Goal: Information Seeking & Learning: Find specific page/section

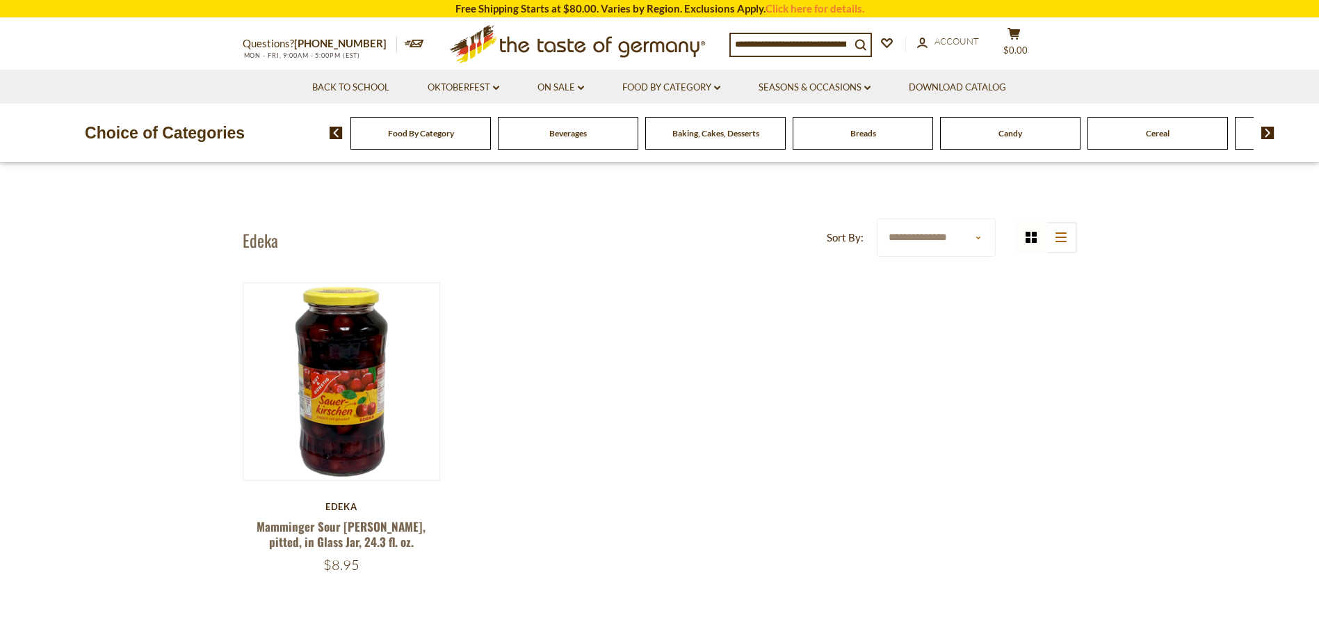
click at [474, 145] on div "Food By Category" at bounding box center [421, 133] width 140 height 33
click at [1273, 135] on img at bounding box center [1268, 133] width 13 height 13
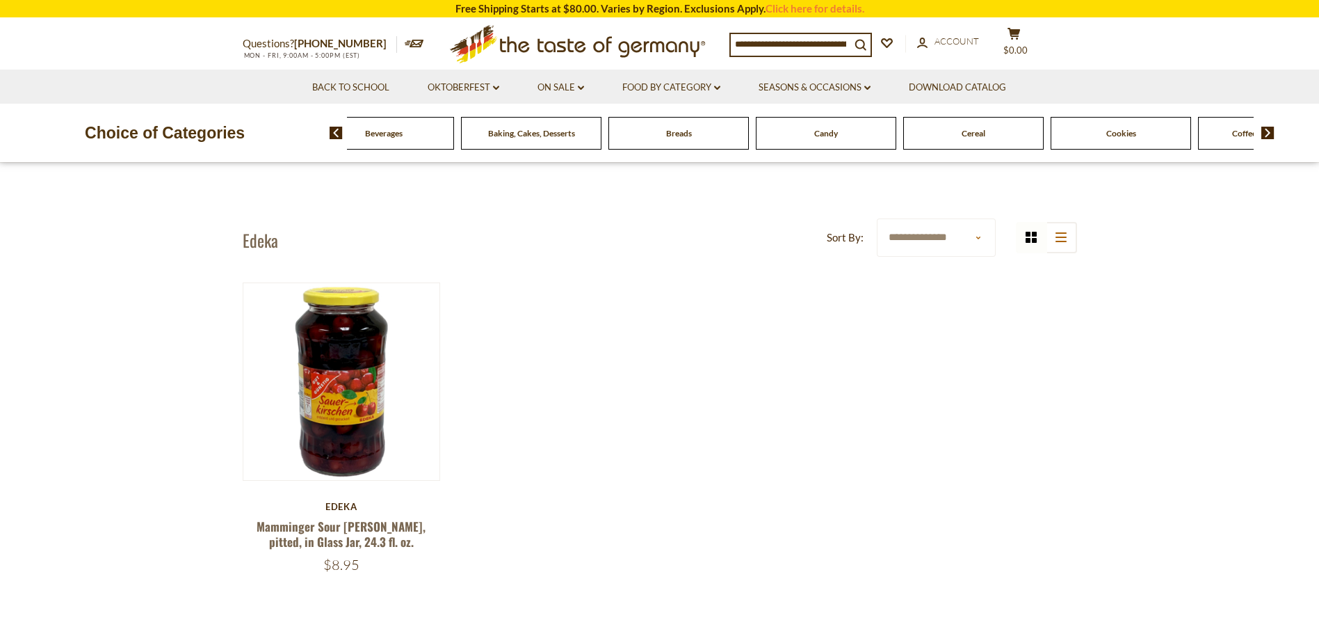
click at [1273, 135] on img at bounding box center [1268, 133] width 13 height 13
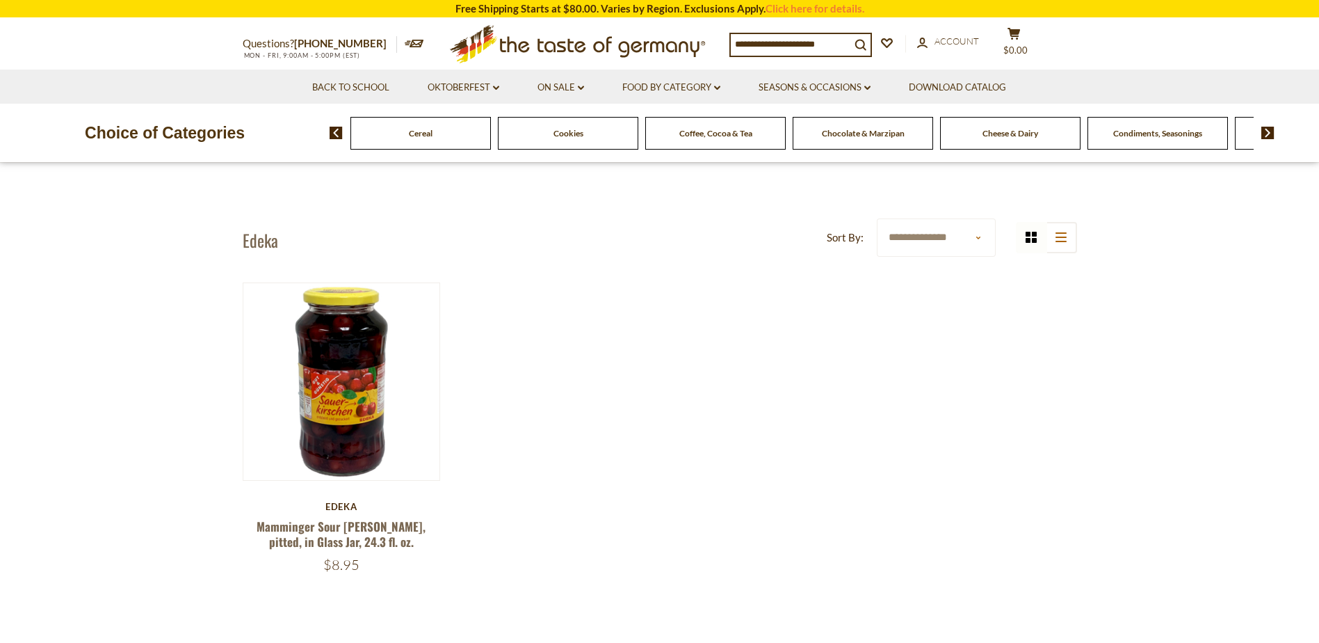
click at [1273, 135] on img at bounding box center [1268, 133] width 13 height 13
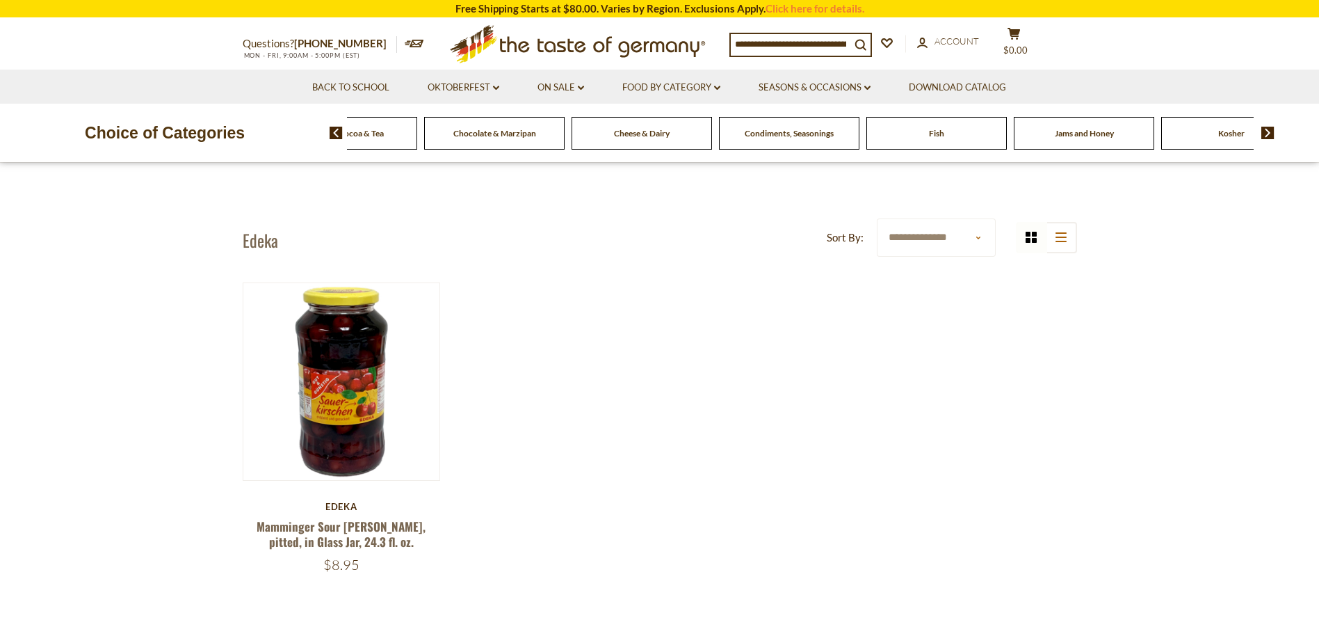
click at [1273, 135] on img at bounding box center [1268, 133] width 13 height 13
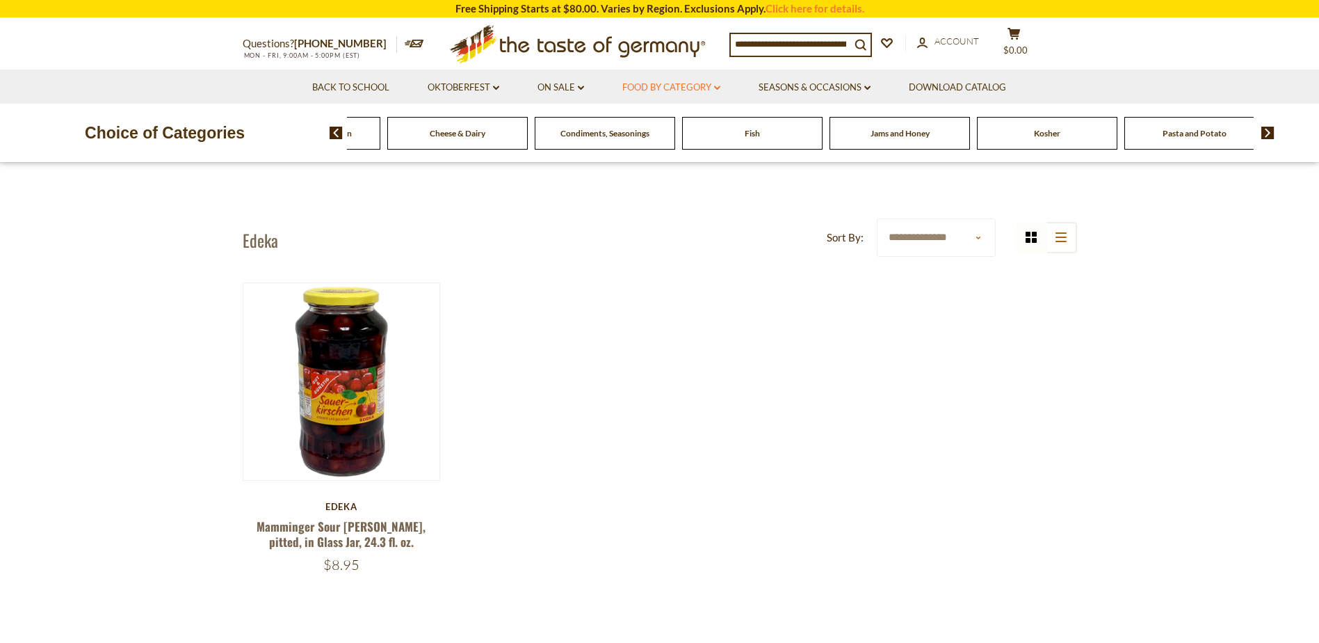
click at [676, 94] on link "Food By Category dropdown_arrow" at bounding box center [671, 87] width 98 height 15
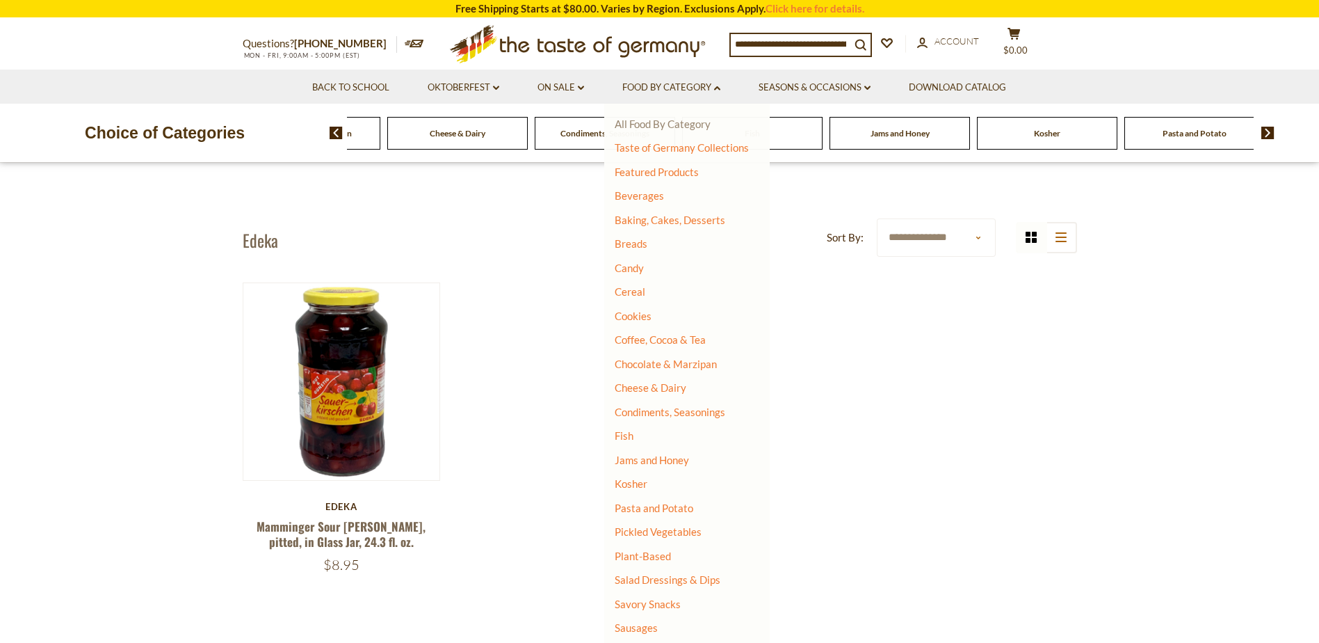
click at [679, 120] on link "All Food By Category" at bounding box center [663, 124] width 96 height 13
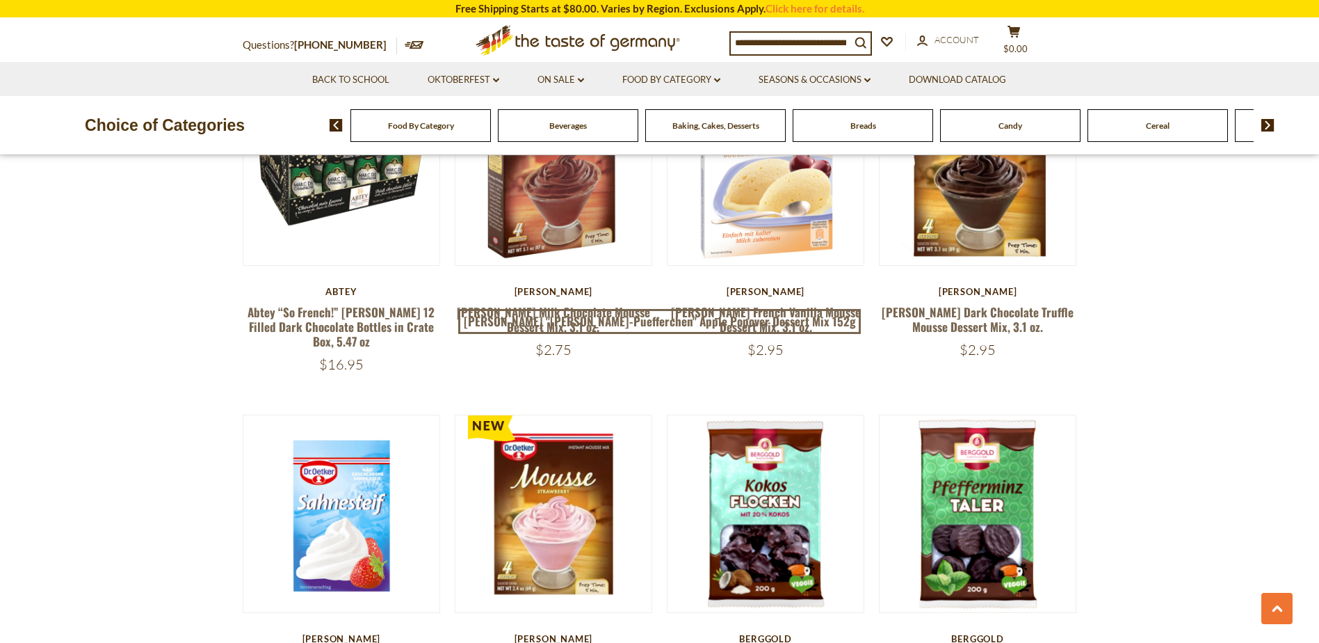
scroll to position [765, 0]
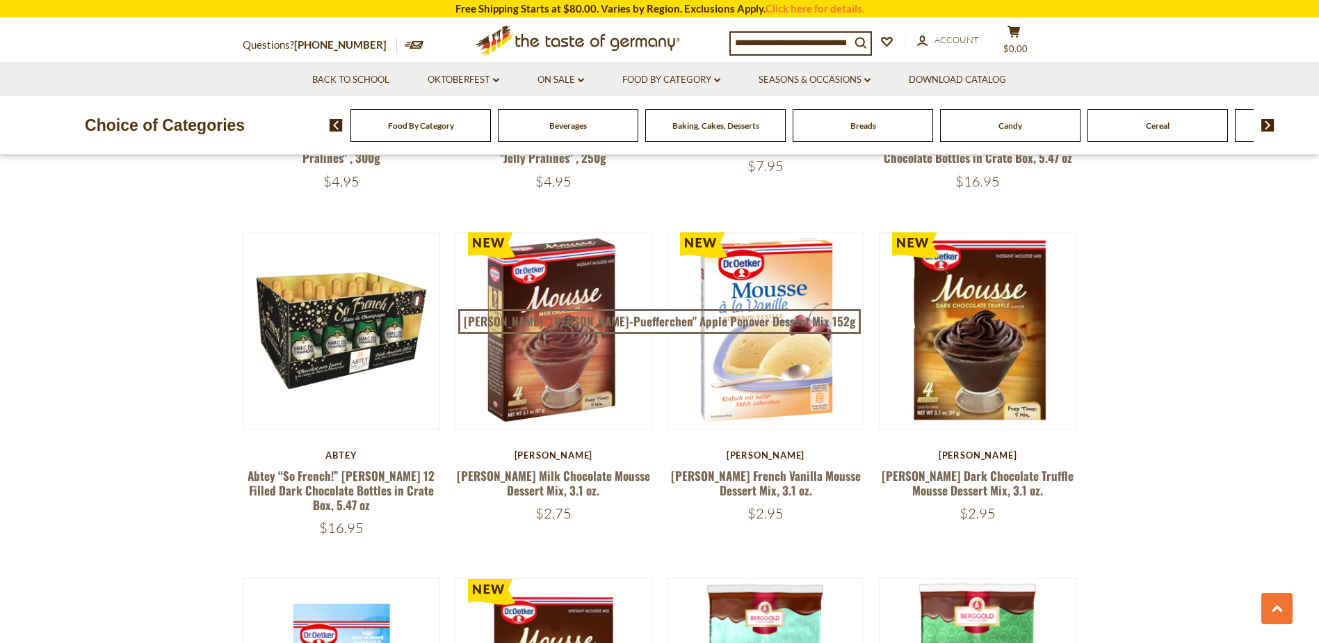
click at [723, 79] on li "Food By Category dropdown_arrow All Food By Category Taste of Germany Collectio…" at bounding box center [671, 79] width 134 height 34
click at [707, 79] on link "Food By Category dropdown_arrow" at bounding box center [671, 79] width 98 height 15
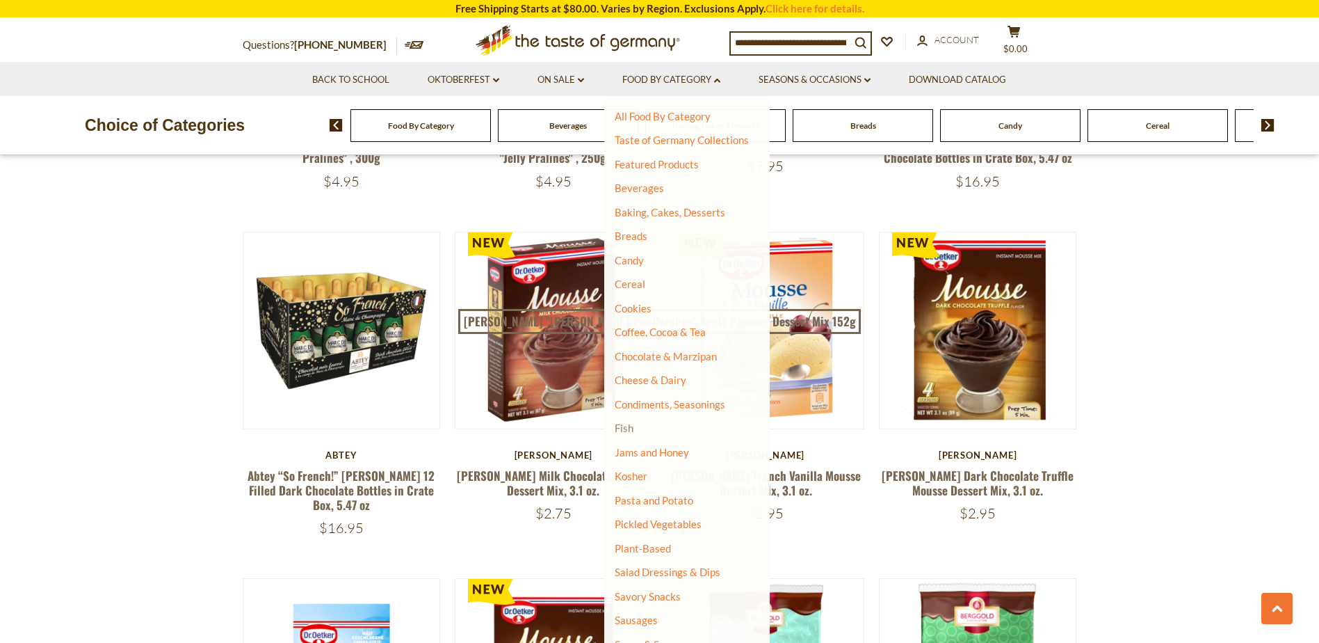
click at [624, 431] on link "Fish" at bounding box center [624, 427] width 19 height 13
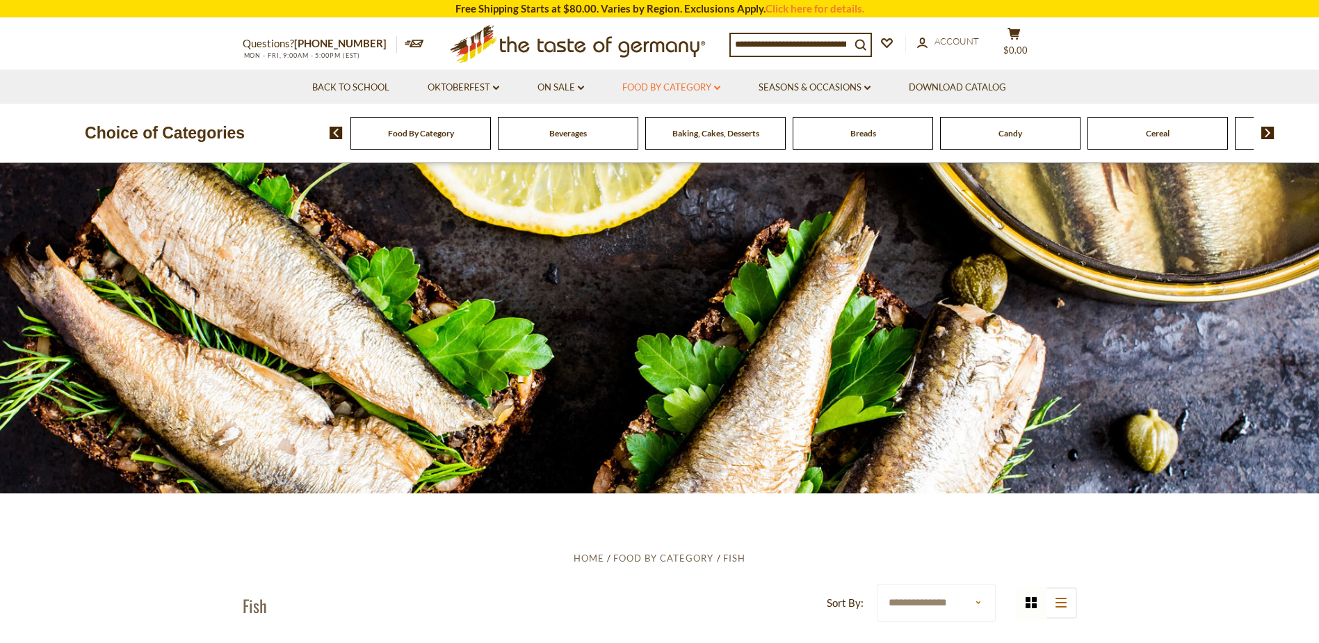
click at [664, 87] on link "Food By Category dropdown_arrow" at bounding box center [671, 87] width 98 height 15
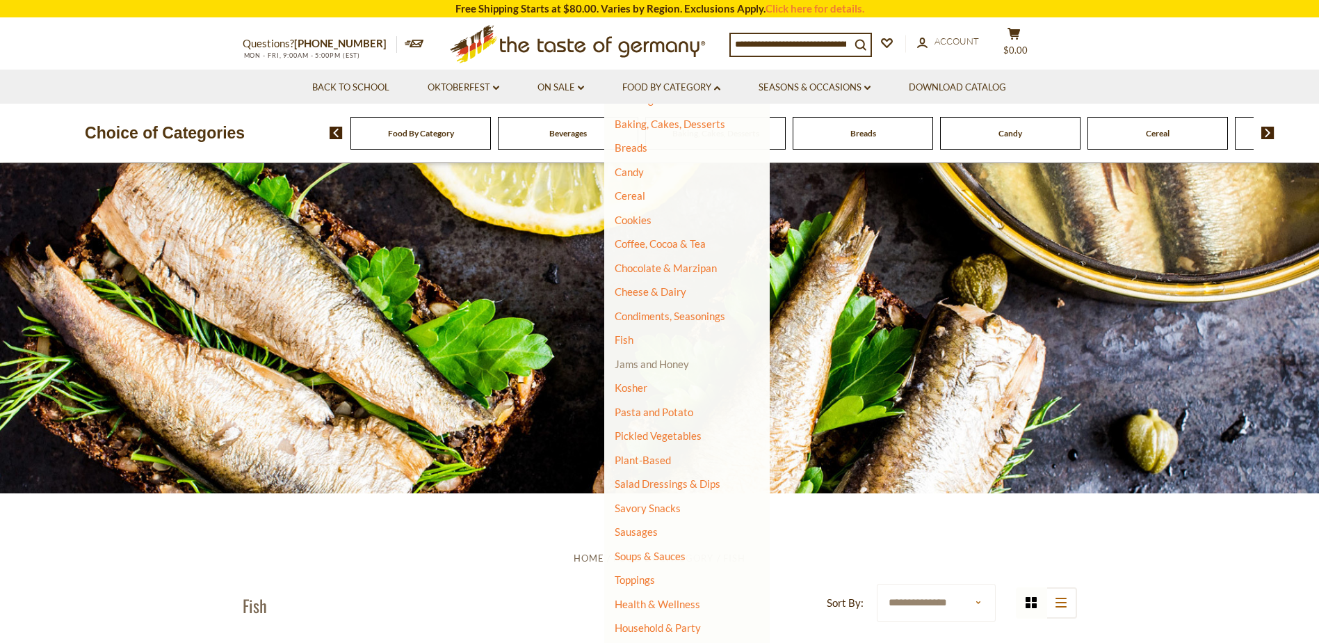
scroll to position [107, 0]
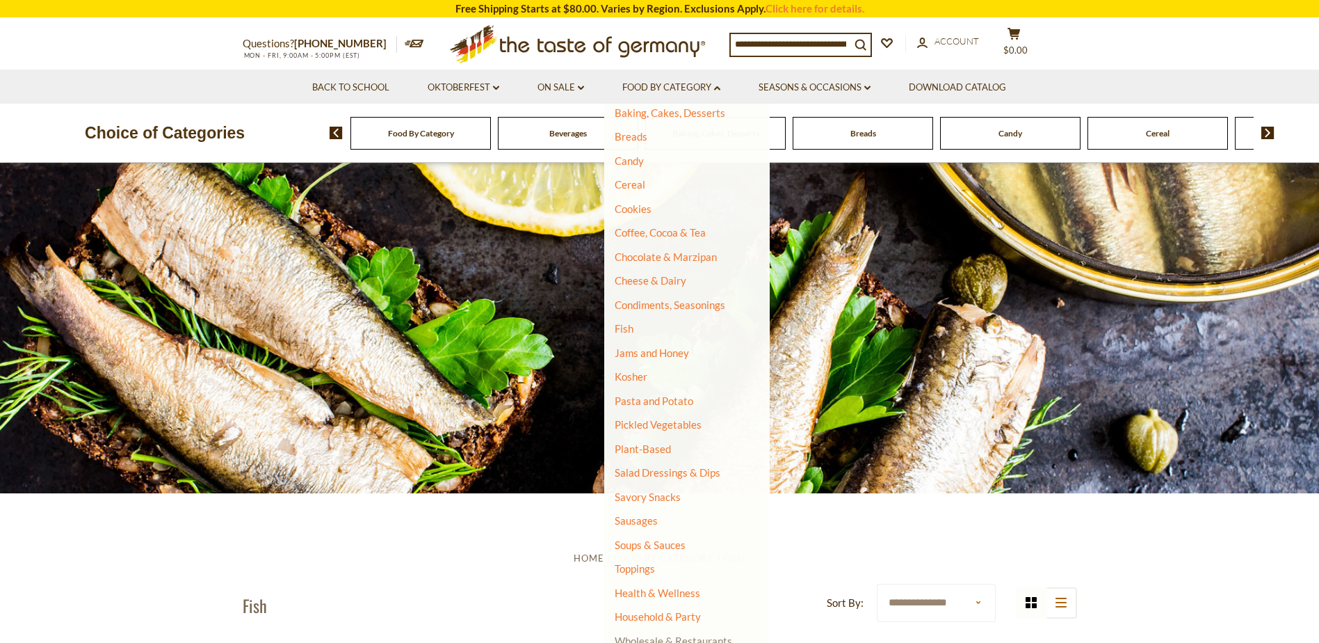
click at [657, 636] on link "Wholesale & Restaurants" at bounding box center [674, 640] width 118 height 19
click at [475, 86] on link "Oktoberfest dropdown_arrow" at bounding box center [464, 87] width 72 height 15
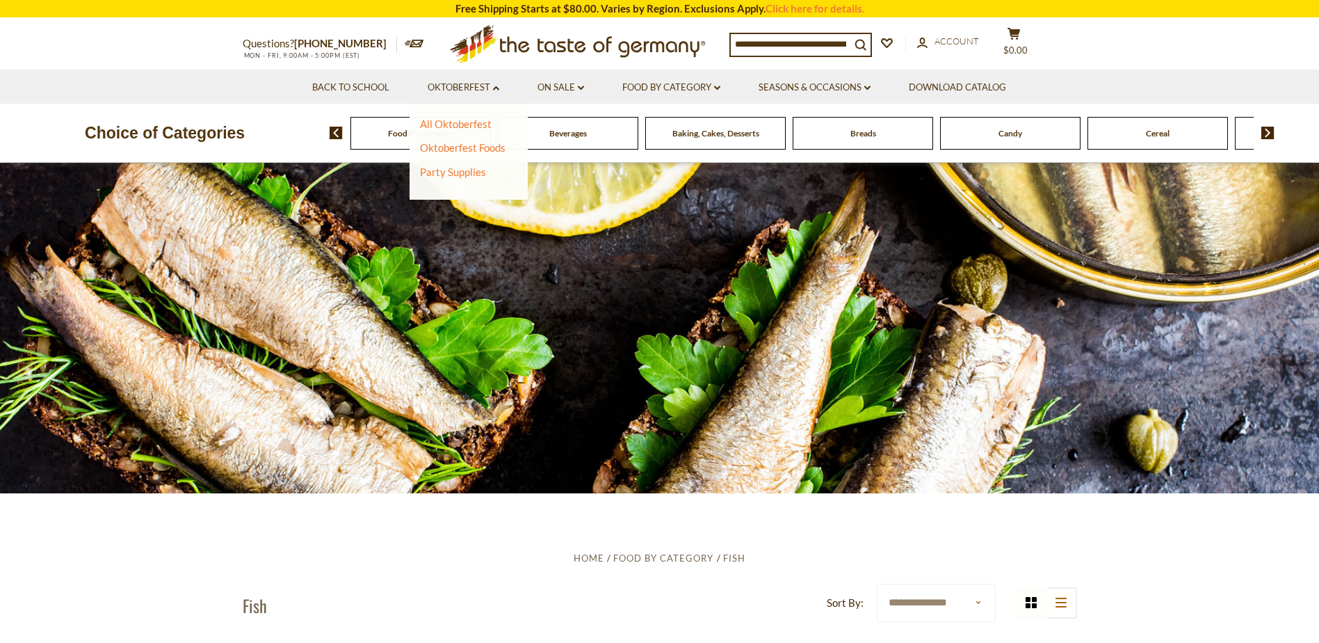
click at [674, 79] on li "Food By Category dropdown_arrow All Food By Category Taste of Germany Collectio…" at bounding box center [671, 87] width 134 height 34
click at [673, 84] on link "Food By Category dropdown_arrow" at bounding box center [671, 87] width 98 height 15
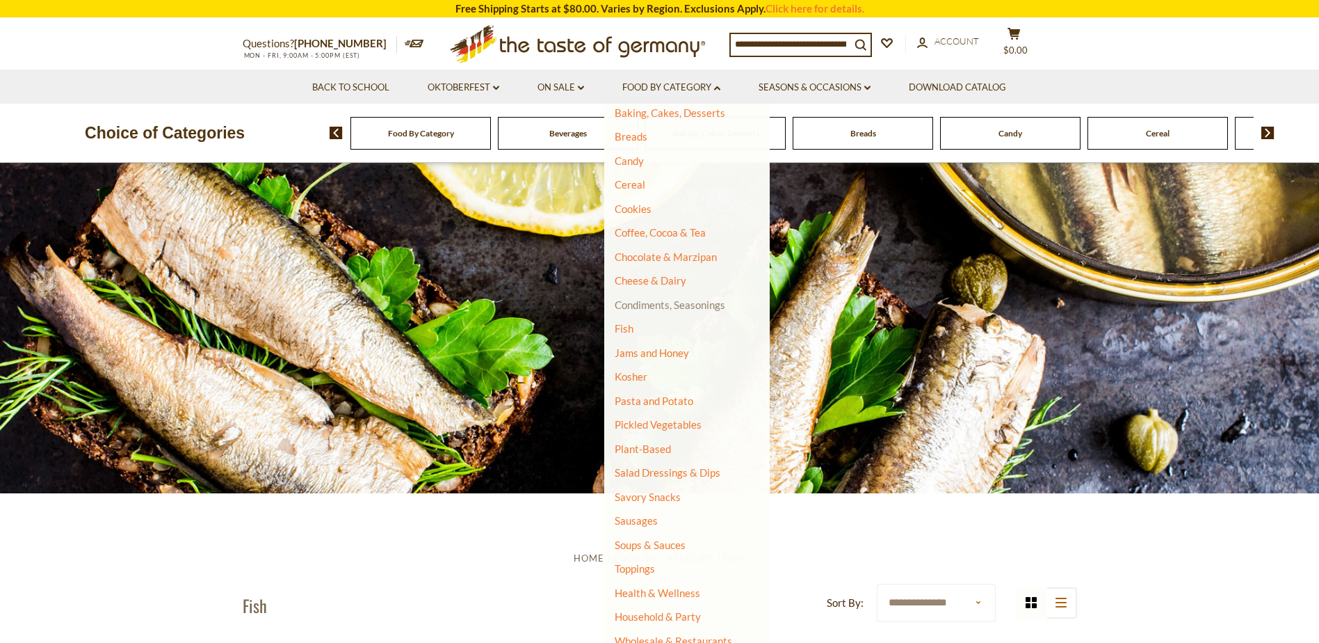
click at [642, 303] on link "Condiments, Seasonings" at bounding box center [670, 304] width 111 height 13
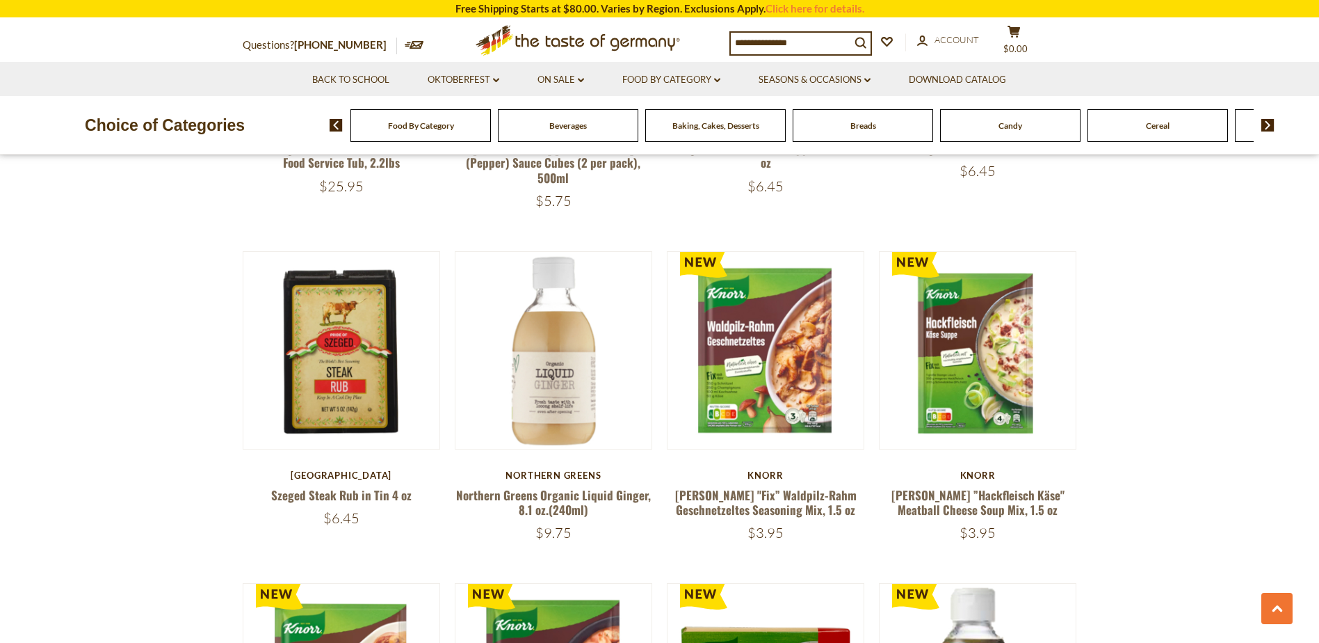
scroll to position [1252, 0]
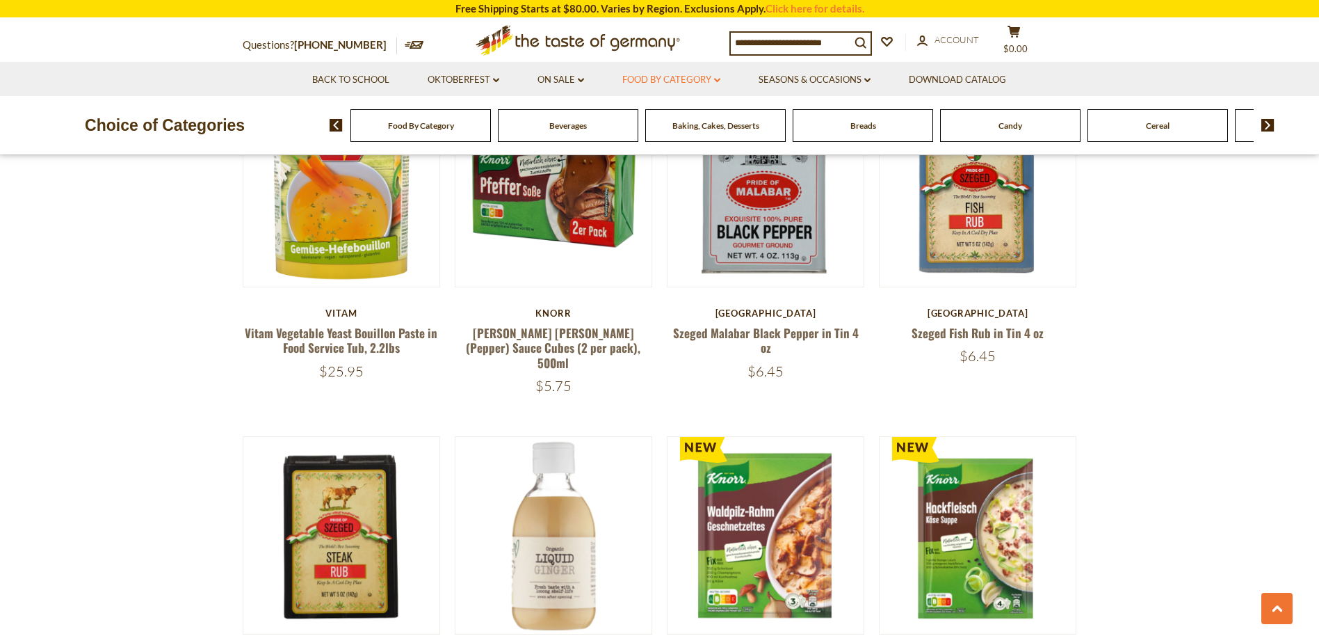
click at [667, 78] on link "Food By Category dropdown_arrow" at bounding box center [671, 79] width 98 height 15
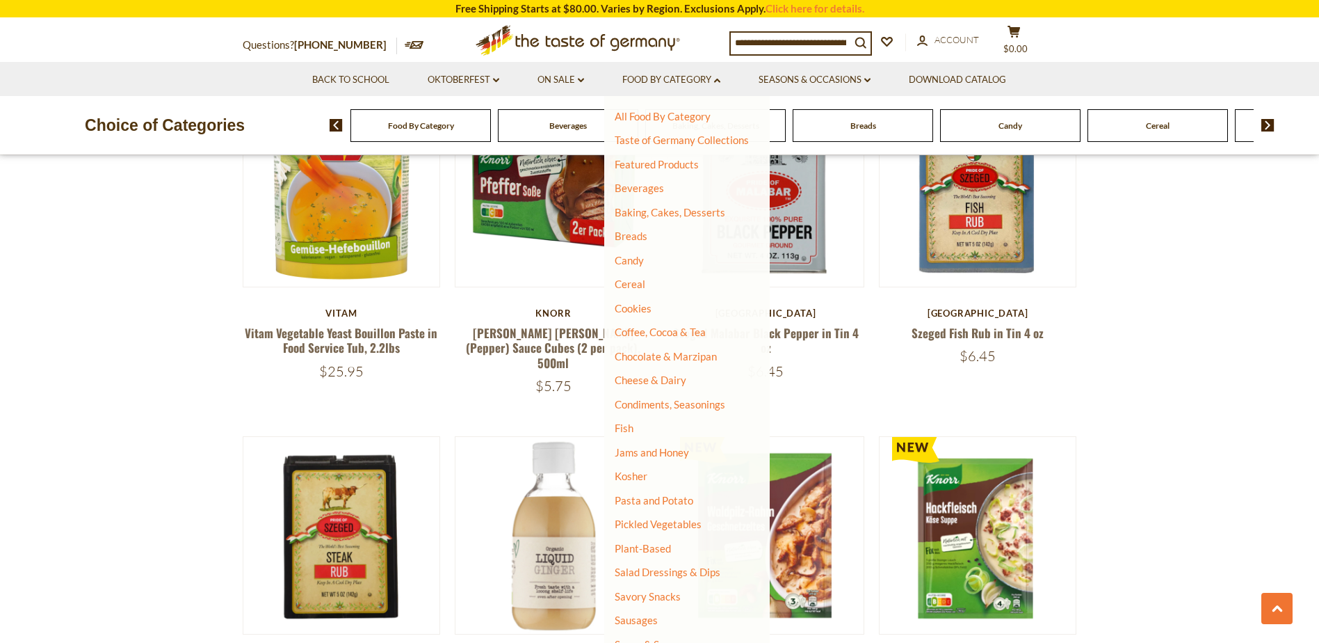
click at [808, 46] on input at bounding box center [791, 42] width 120 height 19
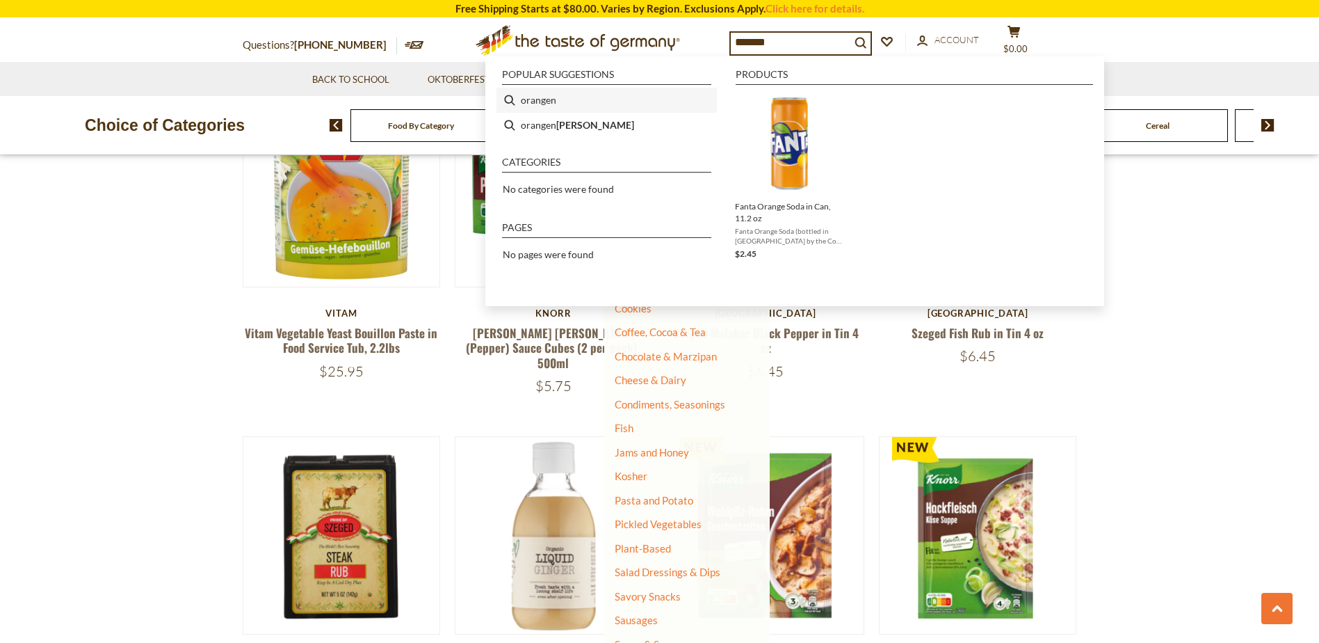
type input "*******"
click at [554, 103] on li "orangen" at bounding box center [607, 100] width 220 height 25
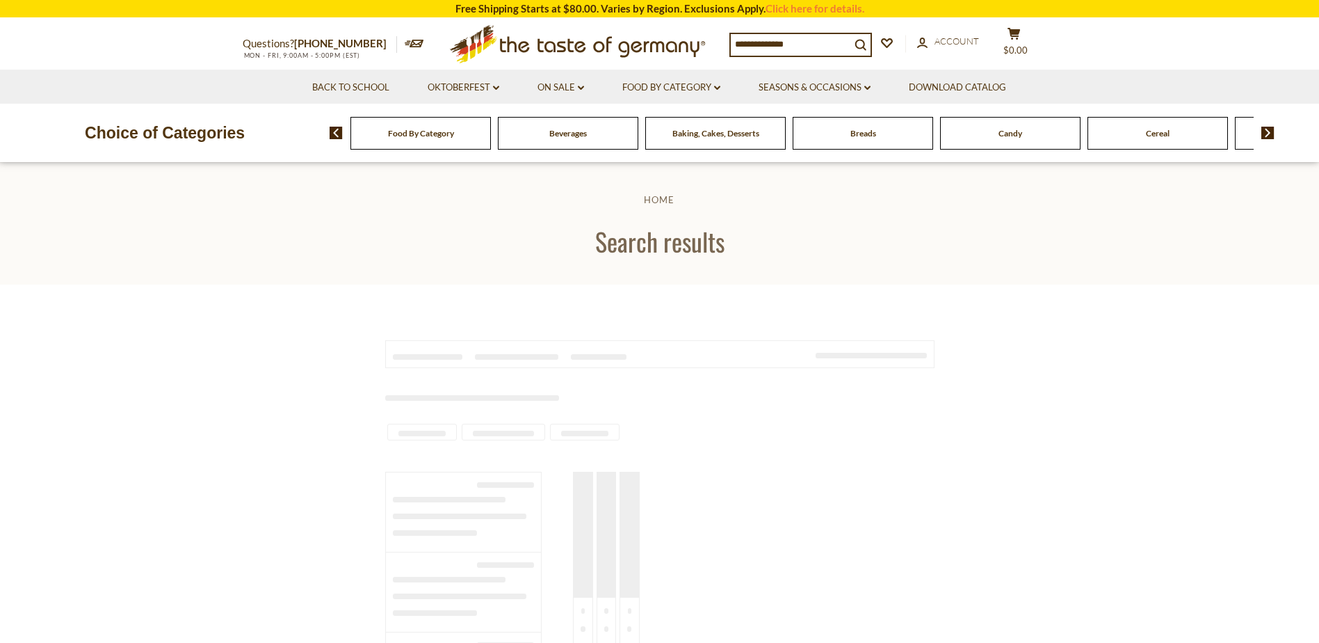
type input "*******"
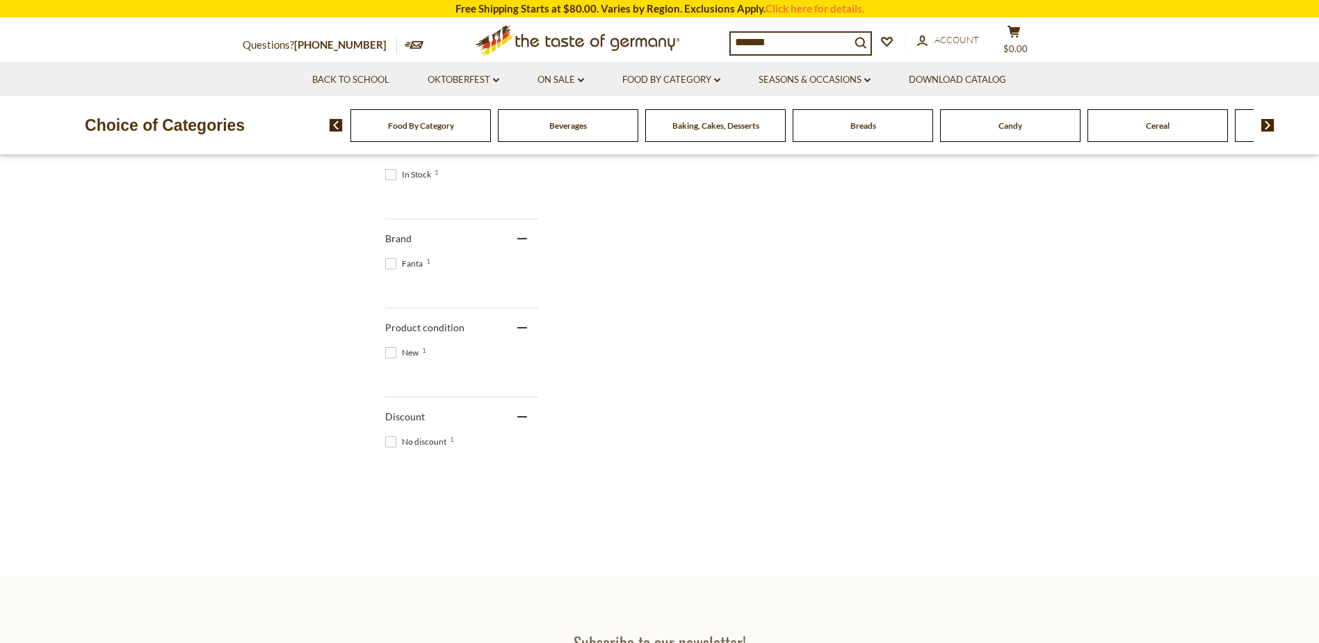
scroll to position [278, 0]
